Goal: Task Accomplishment & Management: Use online tool/utility

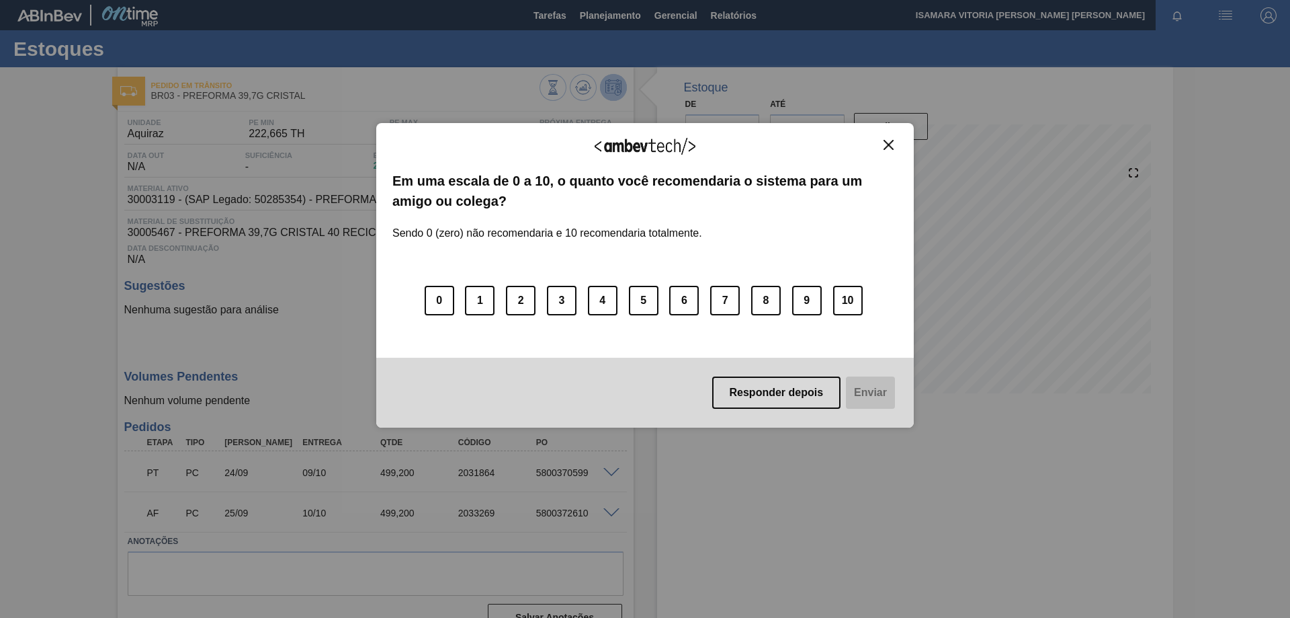
click at [610, 23] on div "Agradecemos seu feedback! Em uma escala de 0 a 10, o quanto você recomendaria o…" at bounding box center [645, 275] width 538 height 580
click at [794, 395] on button "Responder depois" at bounding box center [776, 392] width 129 height 32
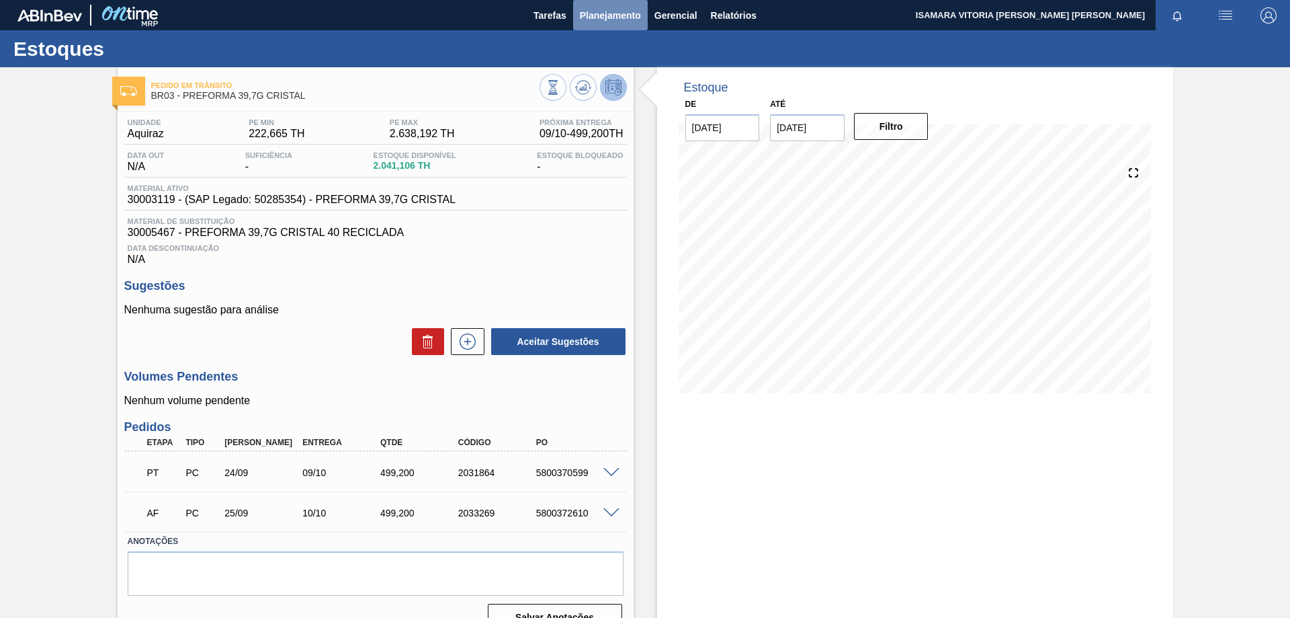
click at [626, 21] on span "Planejamento" at bounding box center [610, 15] width 61 height 16
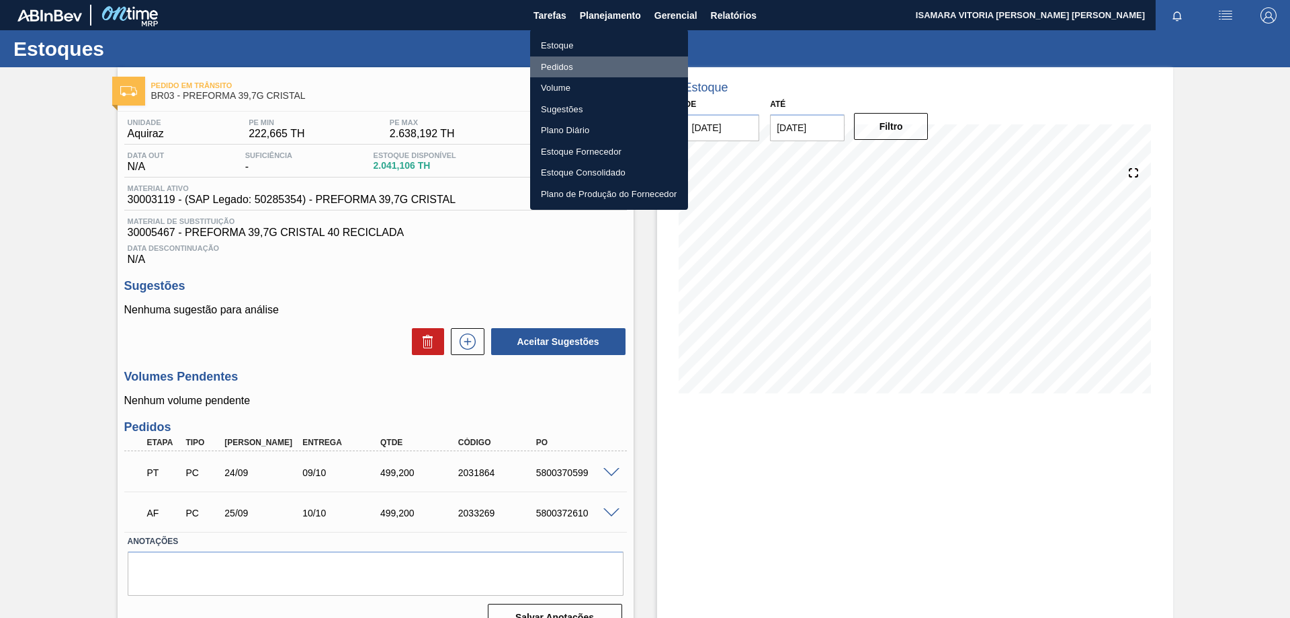
click at [553, 67] on li "Pedidos" at bounding box center [609, 67] width 158 height 22
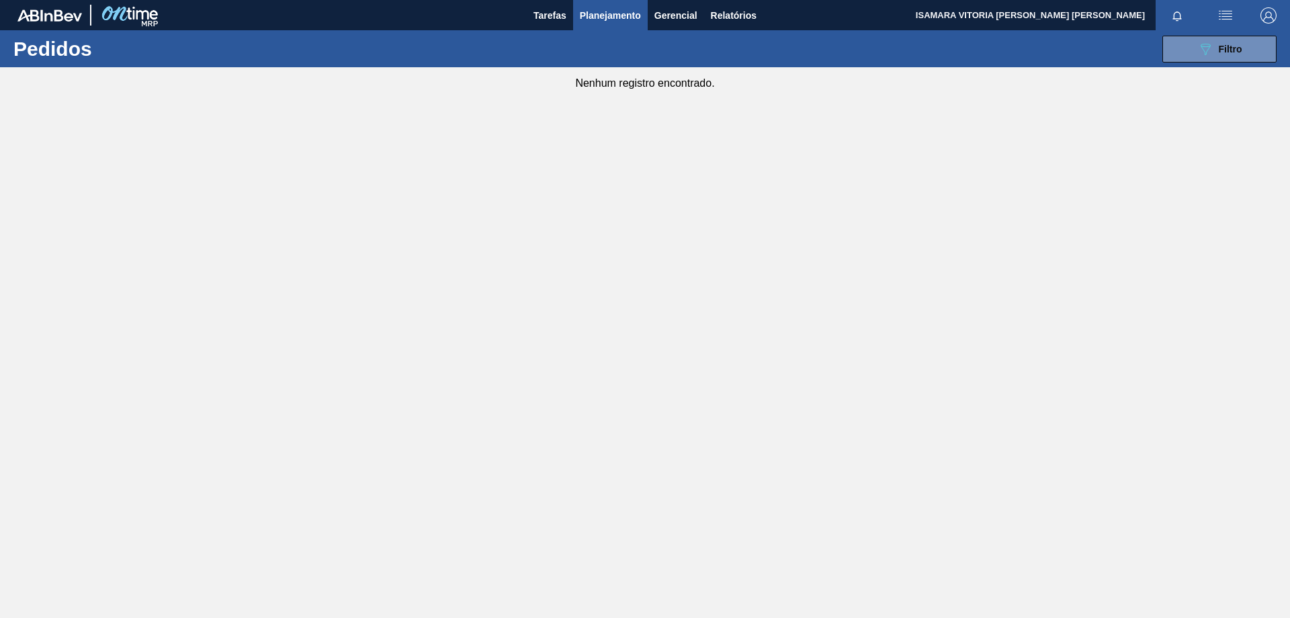
click at [1205, 69] on div "089F7B8B-B2A5-4AFE-B5C0-19BA573D28AC Filtro Código Pedido Portal Códido PO SAP …" at bounding box center [748, 49] width 1069 height 40
click at [1204, 63] on div "089F7B8B-B2A5-4AFE-B5C0-19BA573D28AC Filtro Código Pedido Portal Códido PO SAP …" at bounding box center [748, 49] width 1069 height 40
click at [1202, 52] on icon "089F7B8B-B2A5-4AFE-B5C0-19BA573D28AC" at bounding box center [1206, 49] width 16 height 16
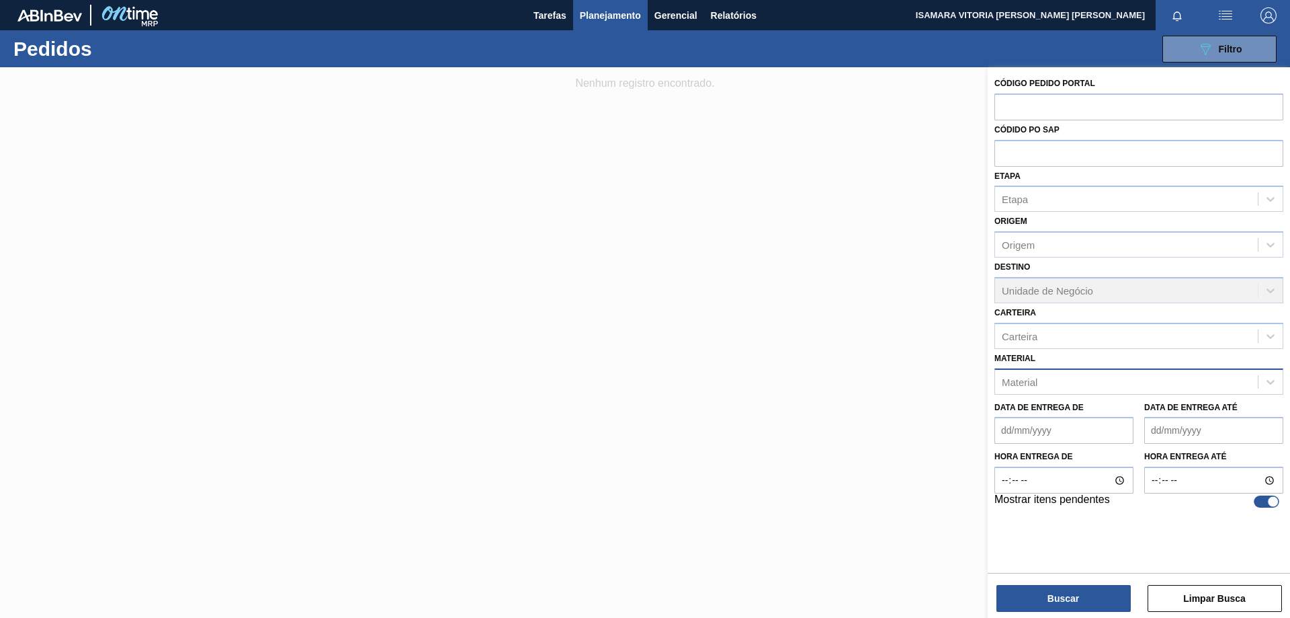
click at [1110, 380] on div "Material" at bounding box center [1126, 381] width 263 height 19
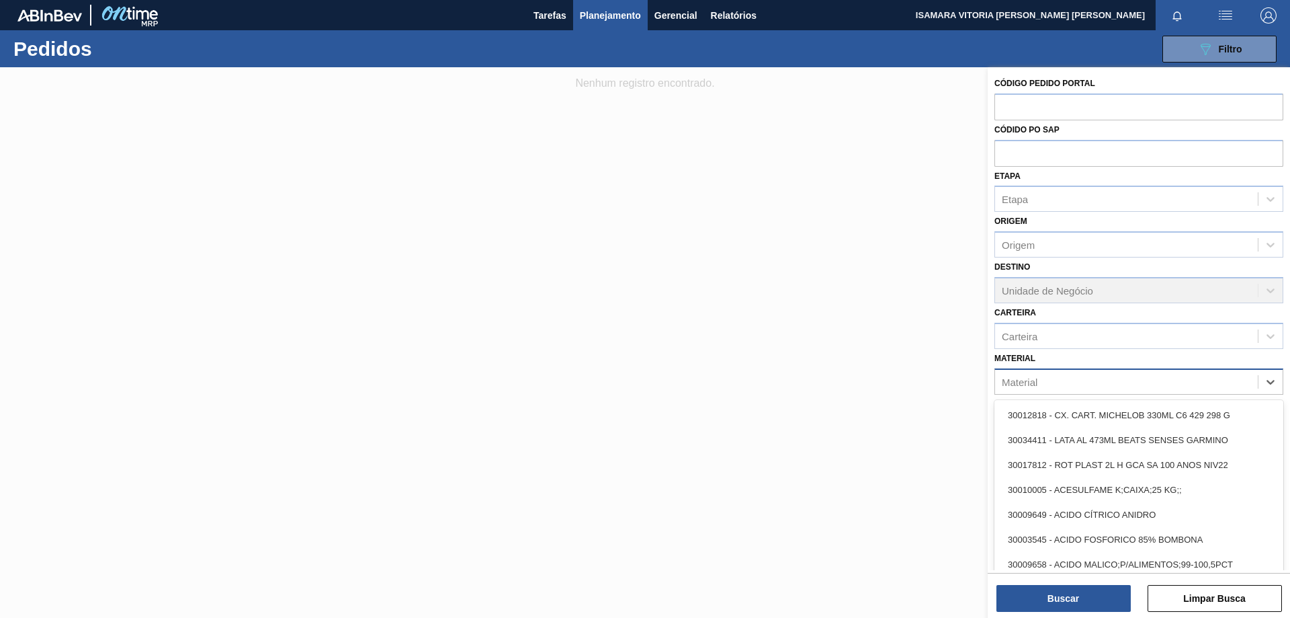
paste input "30007403"
type input "30007403"
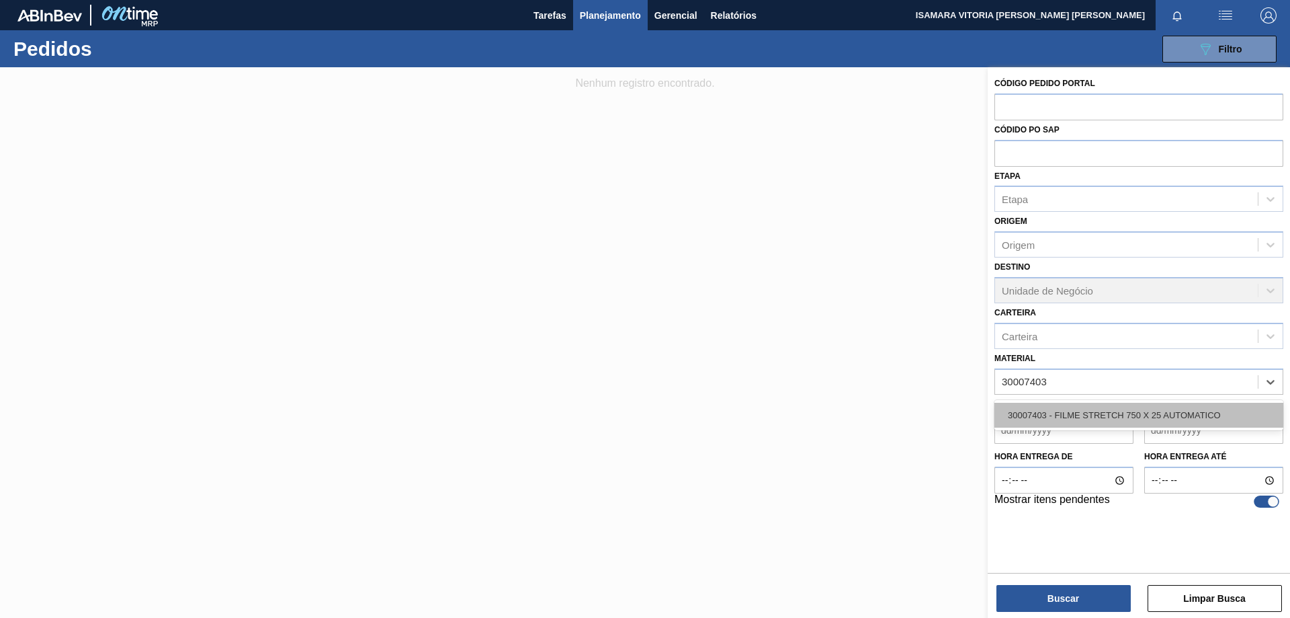
click at [1099, 405] on div "30007403 - FILME STRETCH 750 X 25 AUTOMATICO" at bounding box center [1139, 415] width 289 height 25
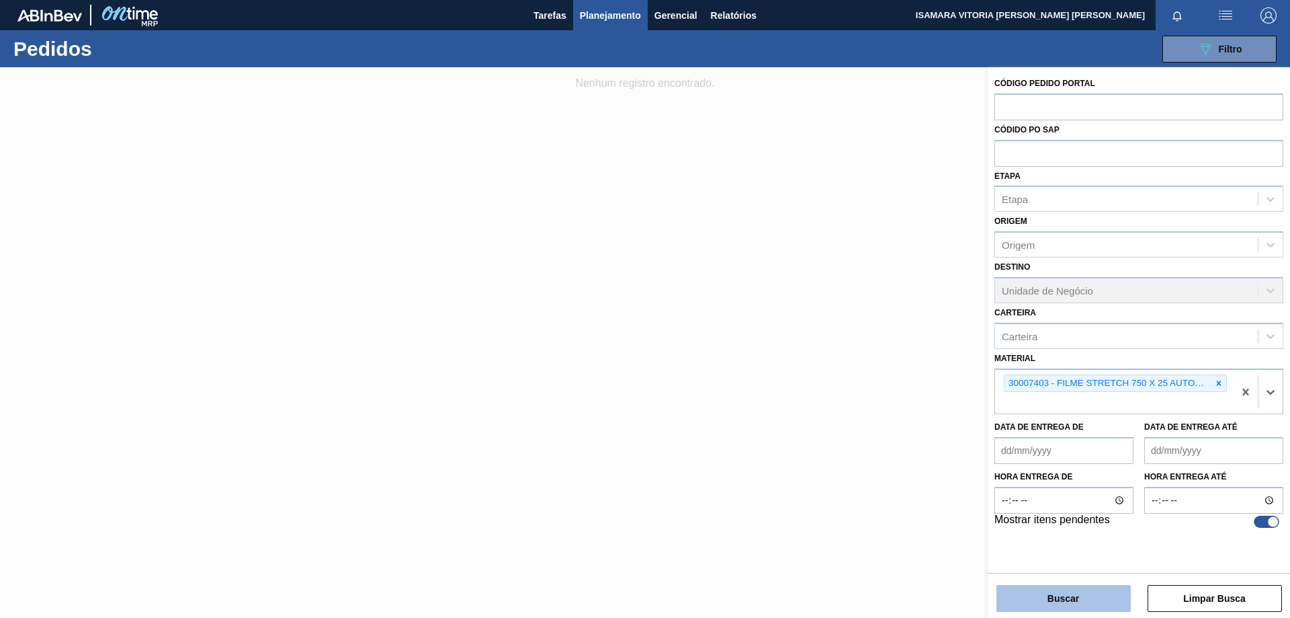
click at [1054, 589] on button "Buscar" at bounding box center [1064, 598] width 134 height 27
